Goal: Task Accomplishment & Management: Manage account settings

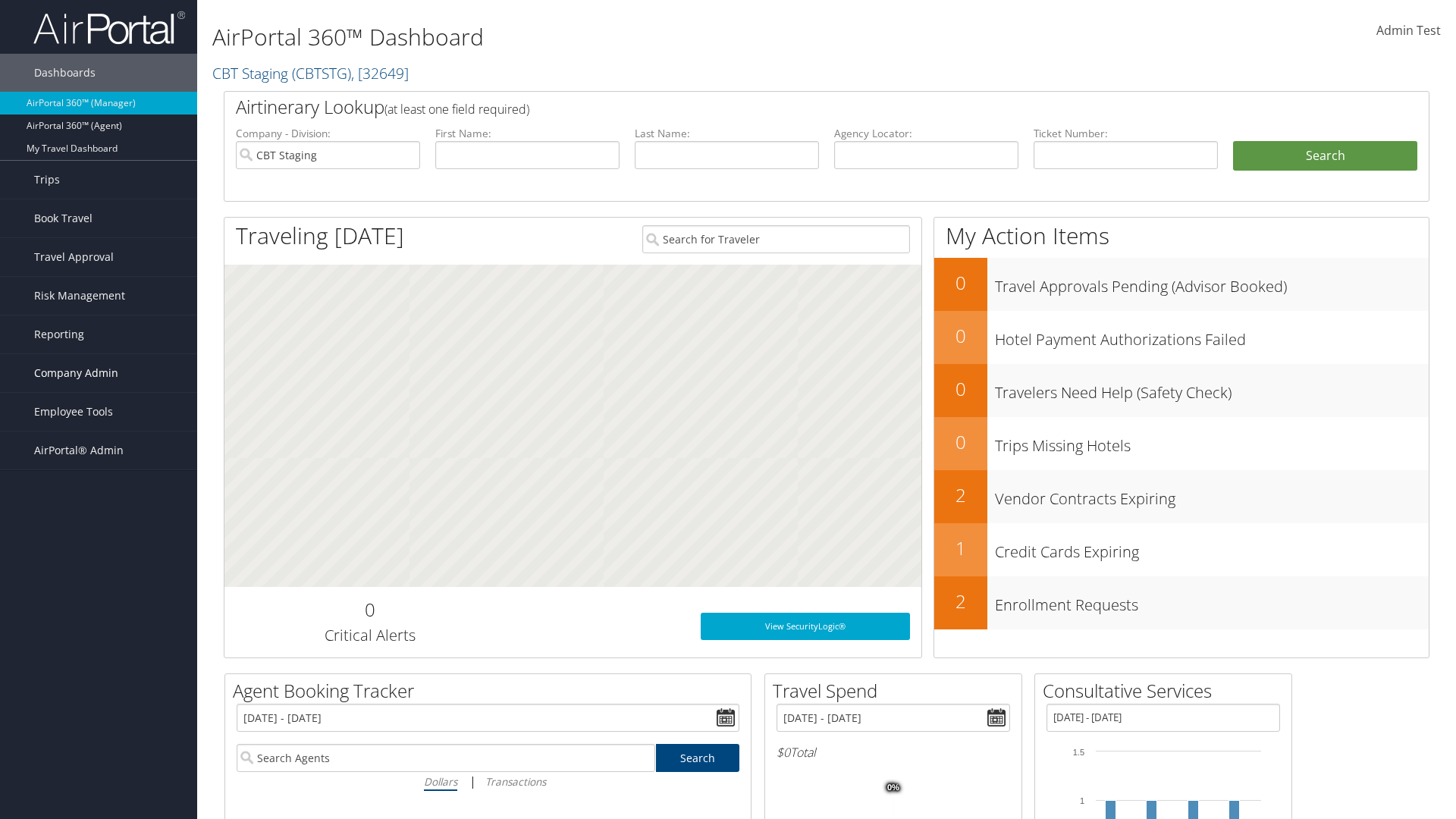
click at [99, 373] on span "Company Admin" at bounding box center [76, 372] width 84 height 38
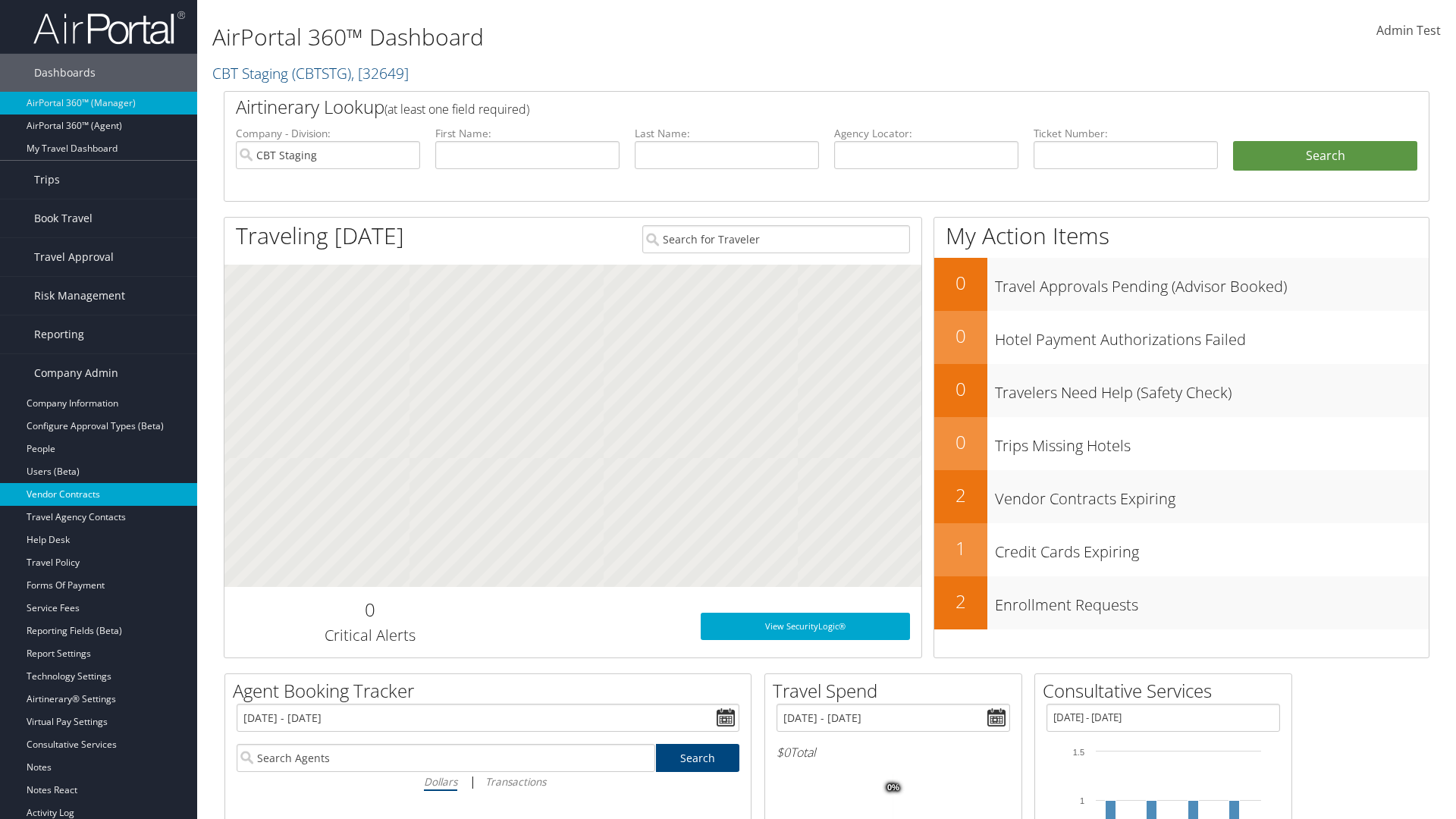
click at [99, 494] on link "Vendor Contracts" at bounding box center [99, 494] width 197 height 23
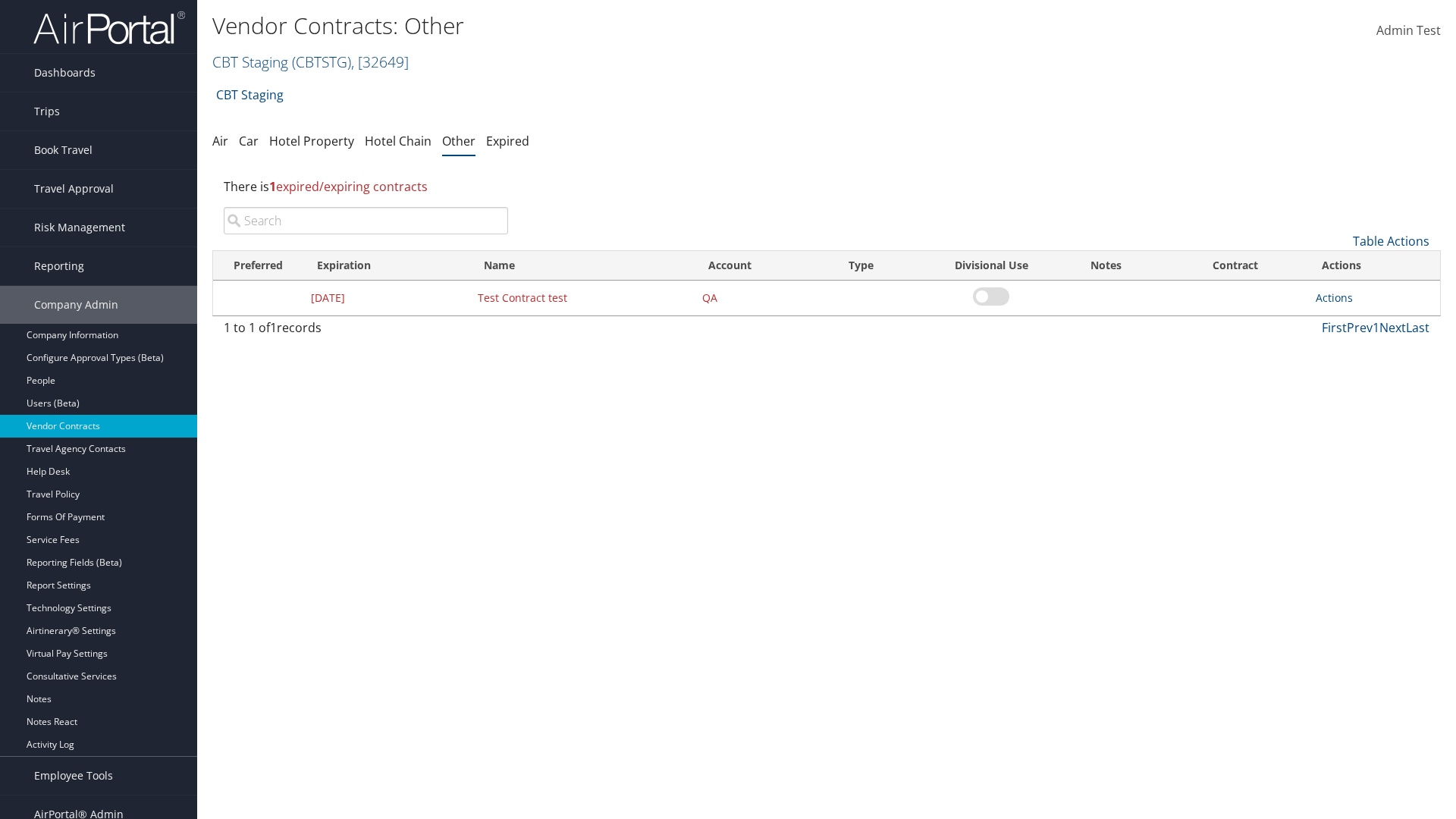
click at [366, 221] on input "search" at bounding box center [366, 220] width 285 height 27
type input "Test Contract test"
click at [1334, 297] on link "Actions" at bounding box center [1334, 298] width 38 height 14
click at [1357, 371] on link "Edit" at bounding box center [1357, 372] width 82 height 26
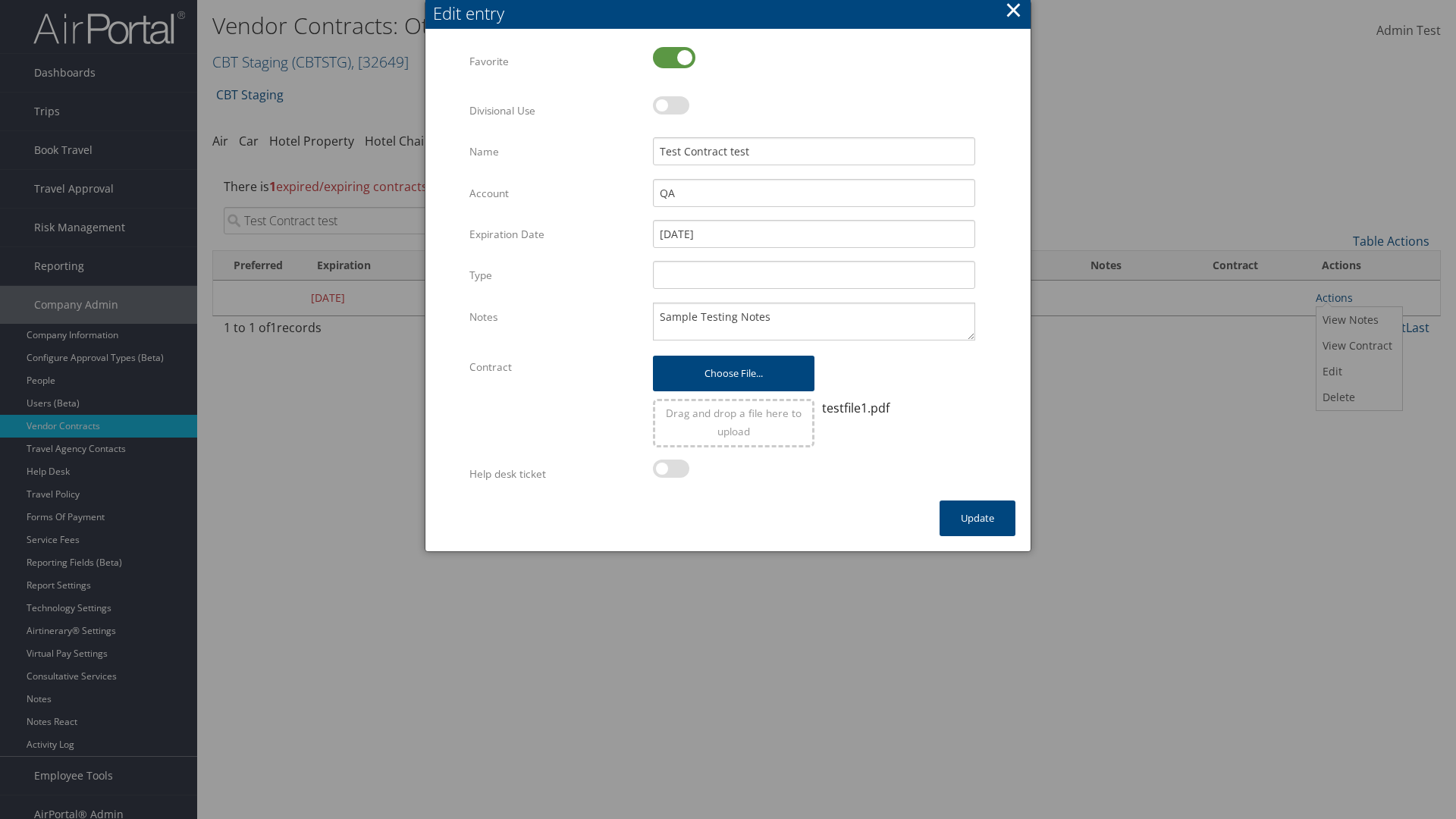
click at [674, 57] on label at bounding box center [674, 58] width 43 height 21
click at [671, 57] on input "checkbox" at bounding box center [665, 58] width 10 height 10
click at [674, 57] on label at bounding box center [674, 58] width 43 height 21
click at [671, 57] on input "checkbox" at bounding box center [665, 58] width 10 height 10
checkbox input "true"
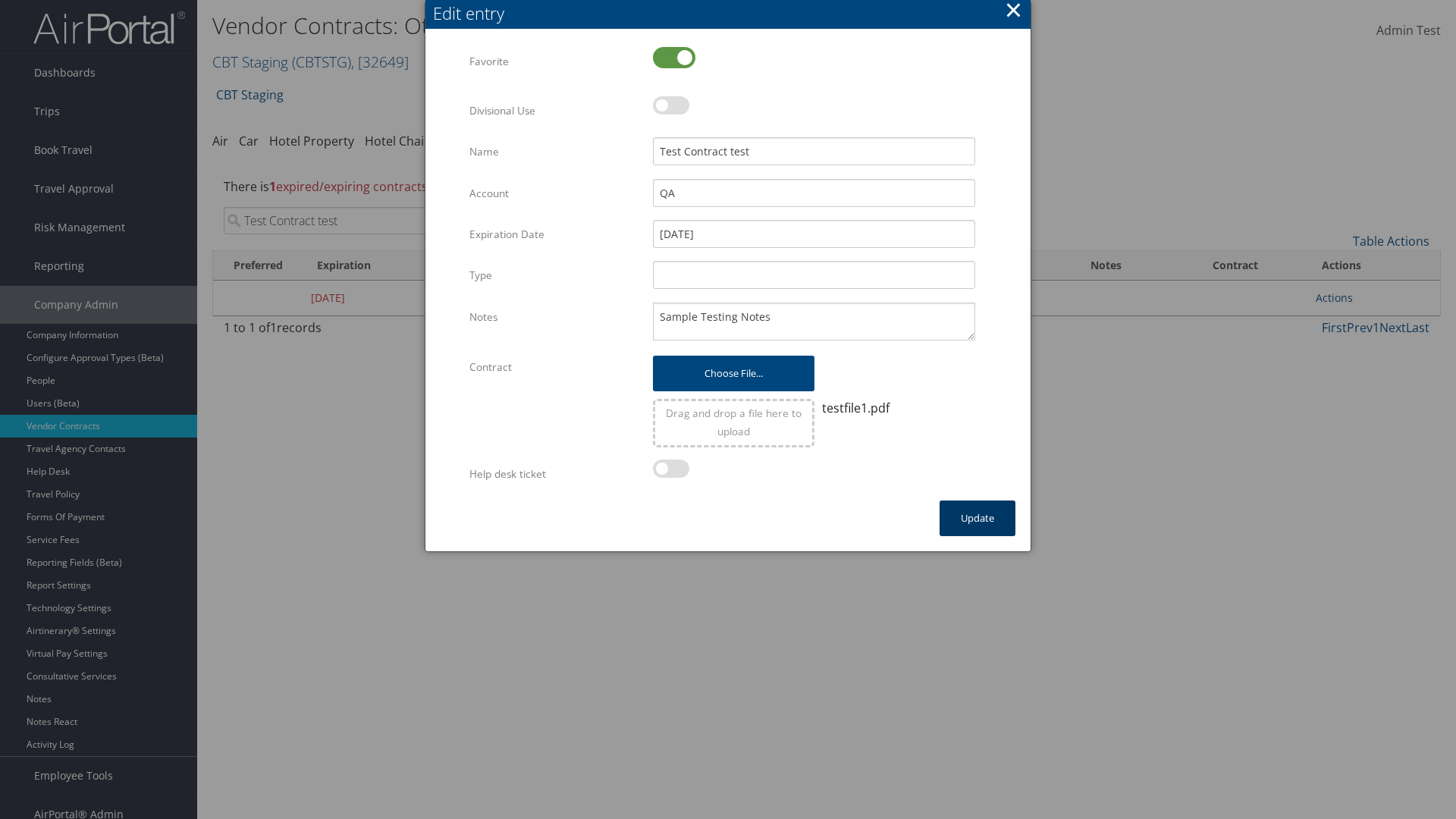
click at [977, 518] on button "Update" at bounding box center [977, 518] width 76 height 36
